Goal: Task Accomplishment & Management: Manage account settings

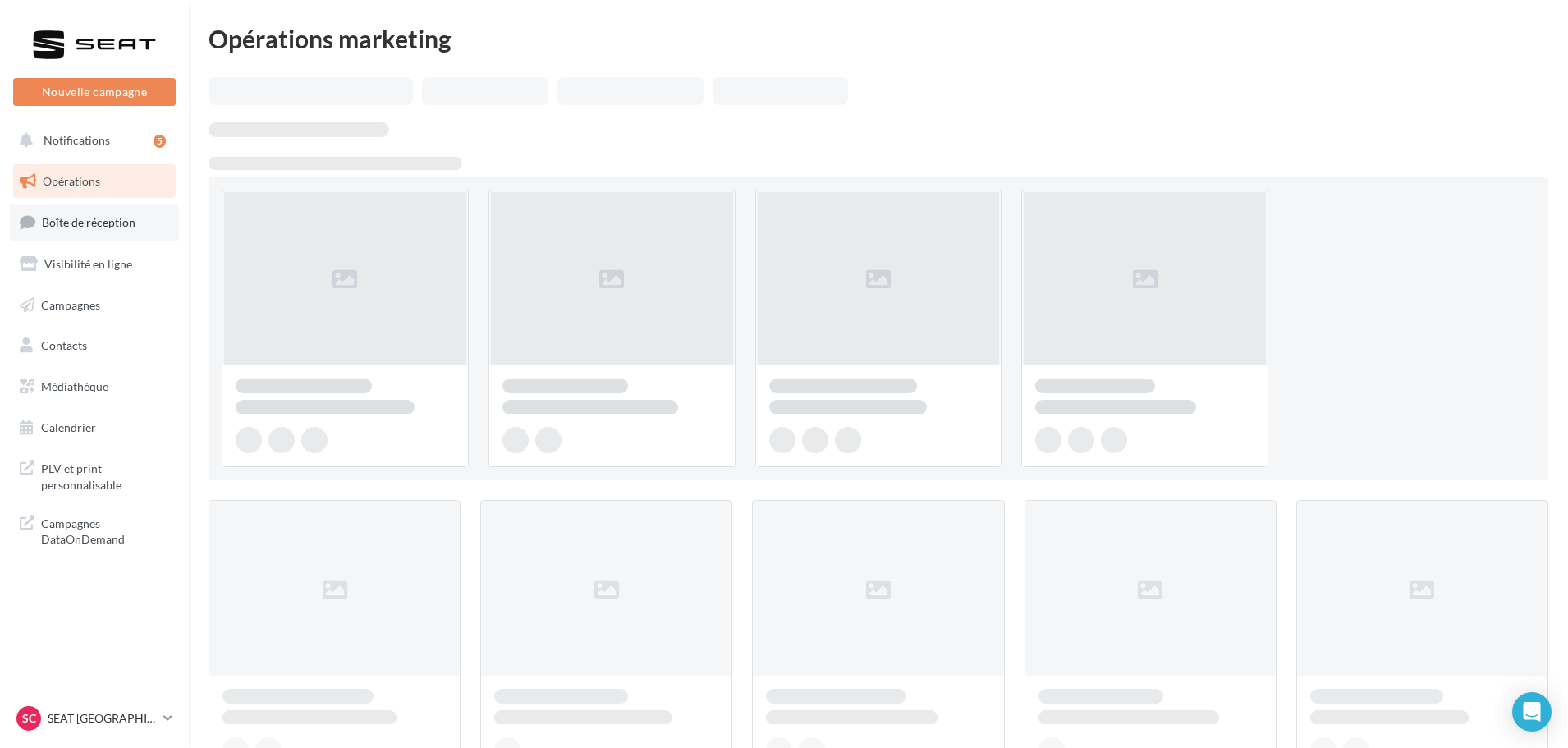
click at [91, 218] on span "Boîte de réception" at bounding box center [89, 222] width 94 height 14
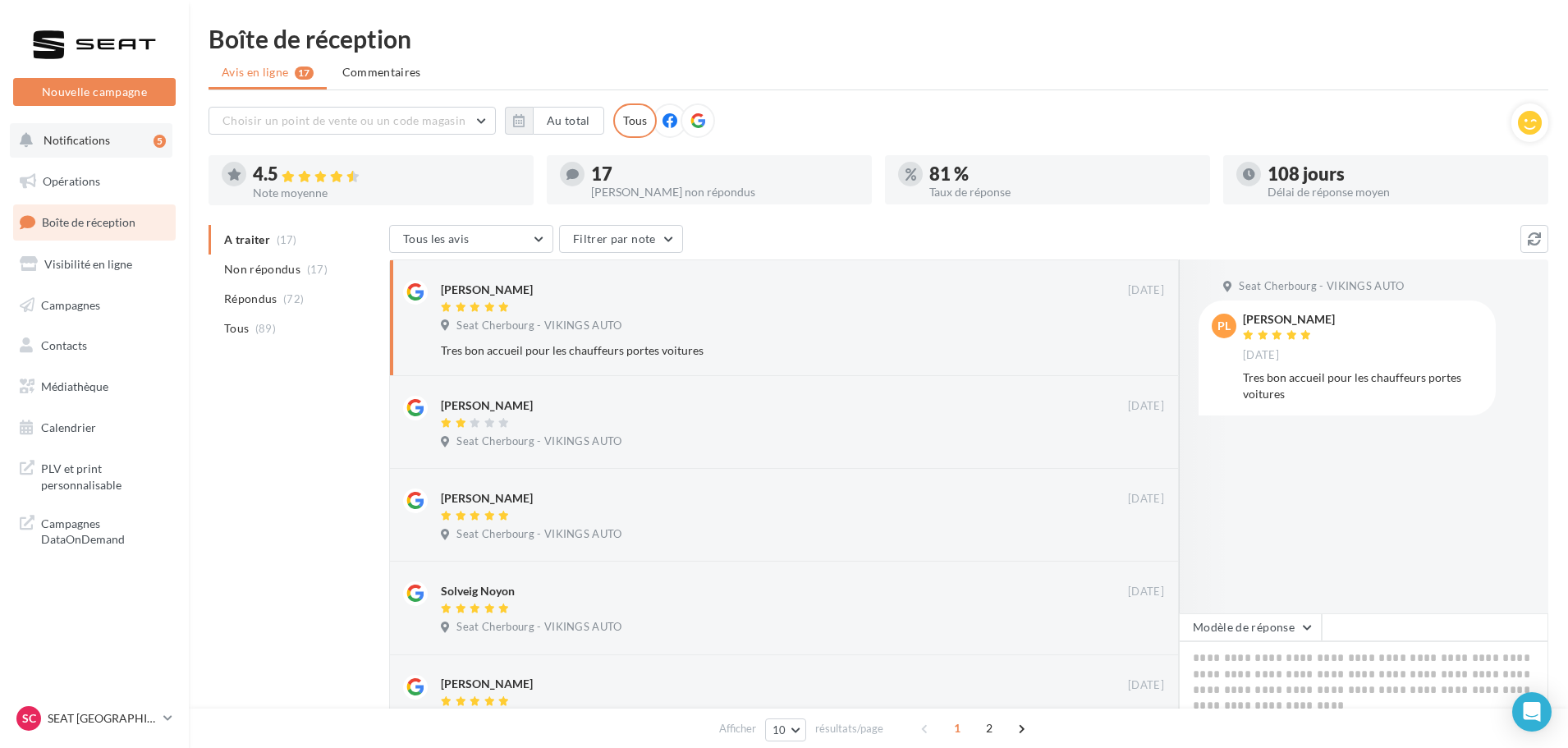
click at [65, 131] on button "Notifications 5" at bounding box center [90, 140] width 162 height 34
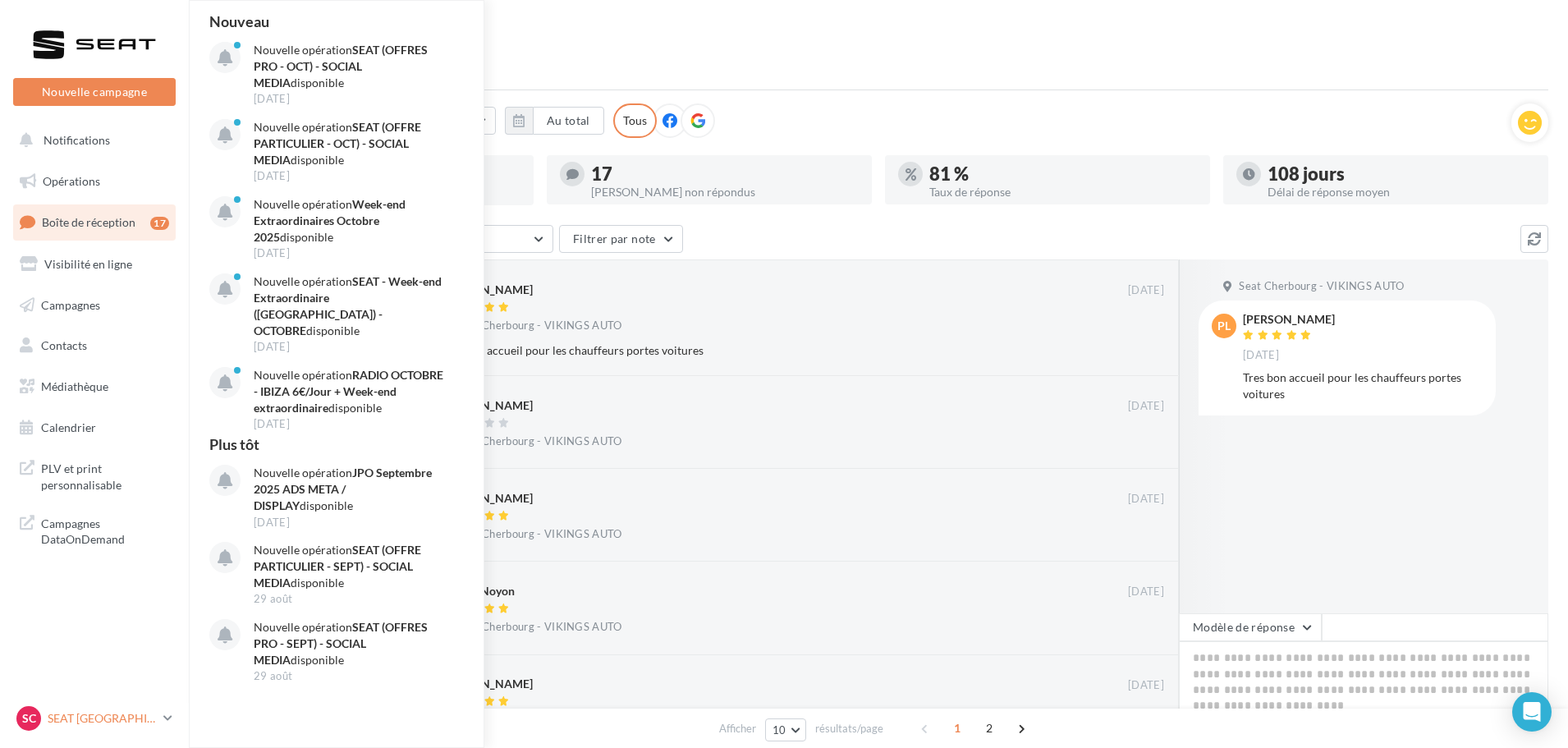
click at [71, 715] on p "SEAT [GEOGRAPHIC_DATA]" at bounding box center [102, 718] width 109 height 17
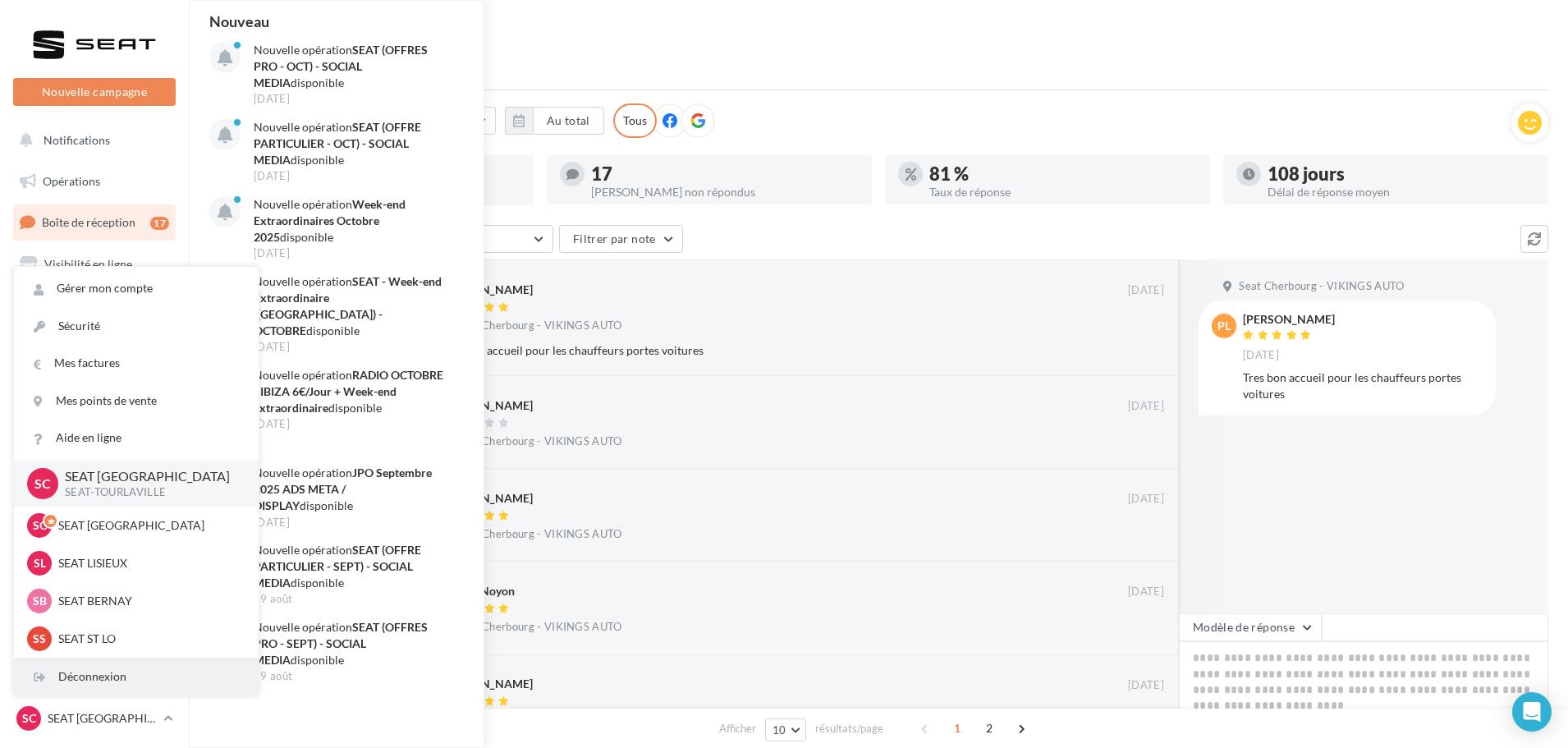
click at [74, 672] on div "Déconnexion" at bounding box center [136, 677] width 245 height 37
